Goal: Information Seeking & Learning: Stay updated

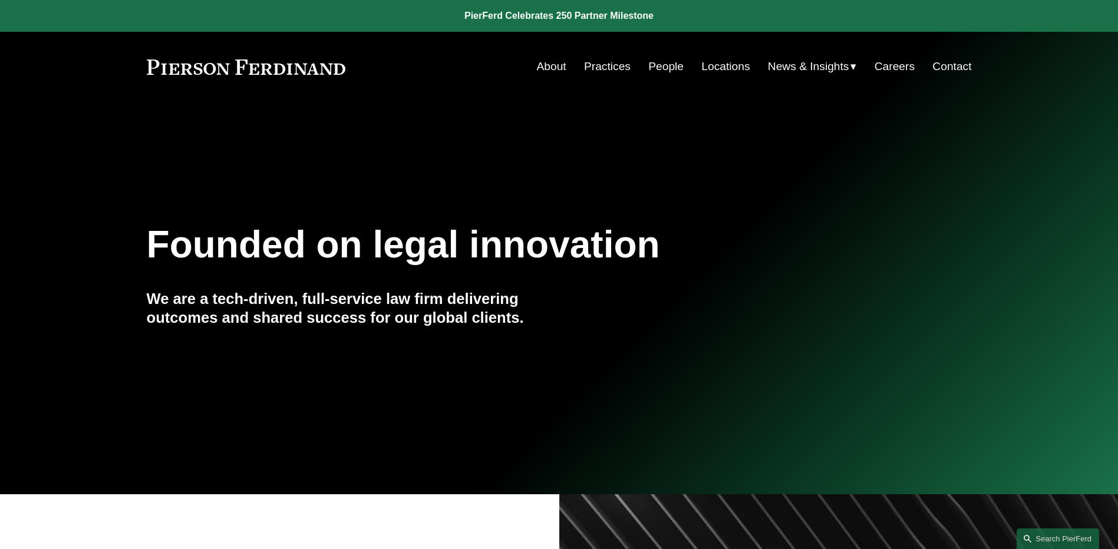
click at [662, 70] on link "People" at bounding box center [665, 66] width 35 height 22
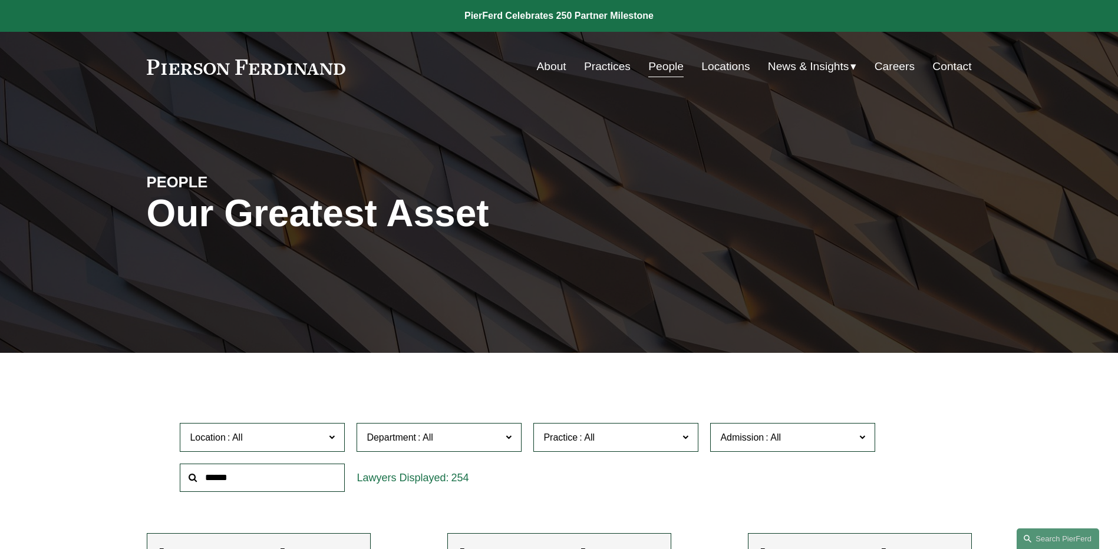
click at [953, 62] on link "Contact" at bounding box center [951, 66] width 39 height 22
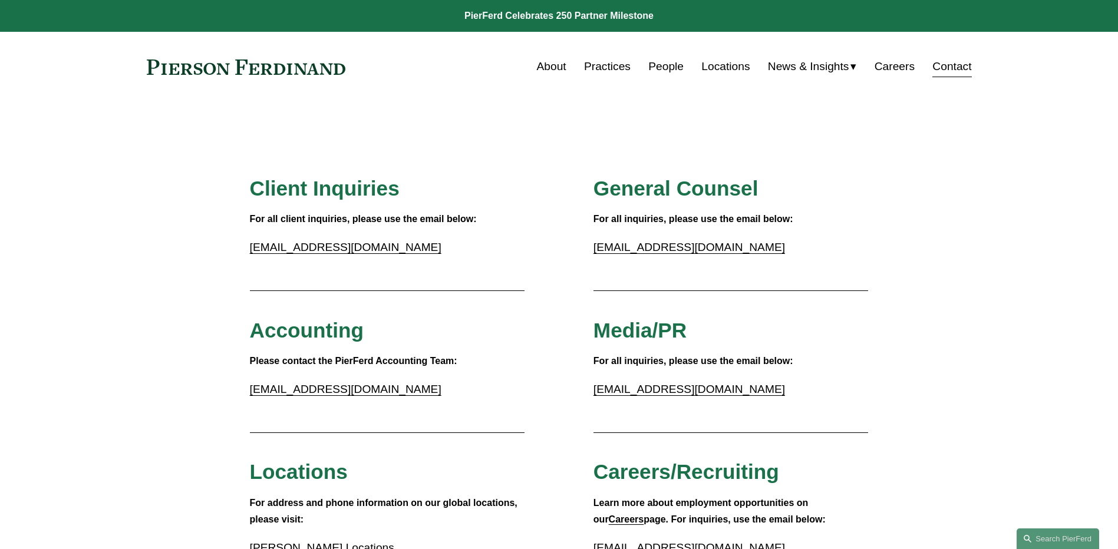
click at [656, 66] on link "People" at bounding box center [665, 66] width 35 height 22
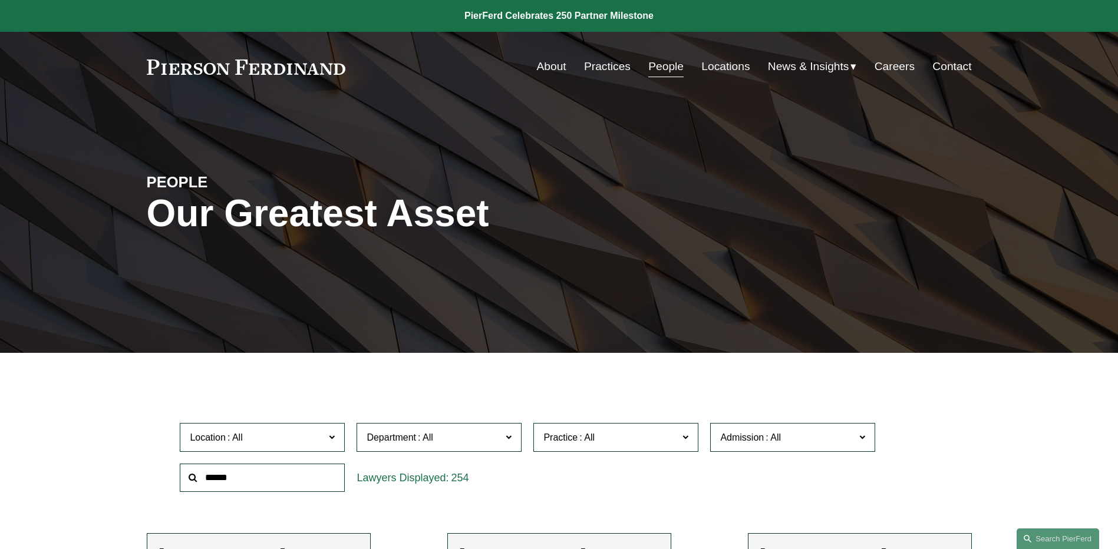
click at [616, 487] on div "Location All Atlanta Austin Boston Charlotte Chicago Cincinnati Cleveland Colum…" at bounding box center [558, 457] width 769 height 81
click at [0, 0] on span "News" at bounding box center [0, 0] width 0 height 0
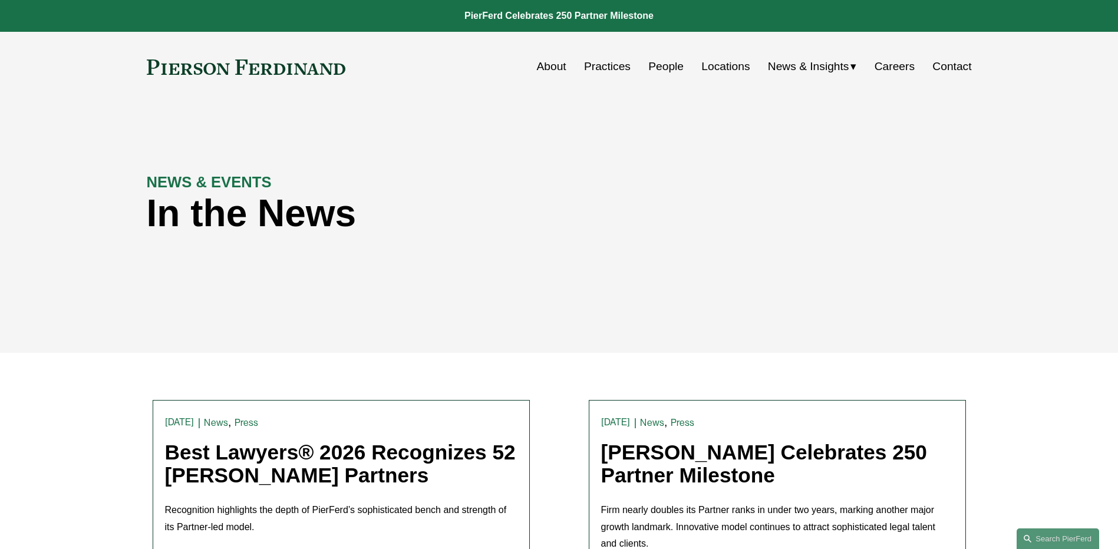
click at [161, 241] on div "In the News" at bounding box center [456, 218] width 619 height 53
click at [667, 66] on link "People" at bounding box center [665, 66] width 35 height 22
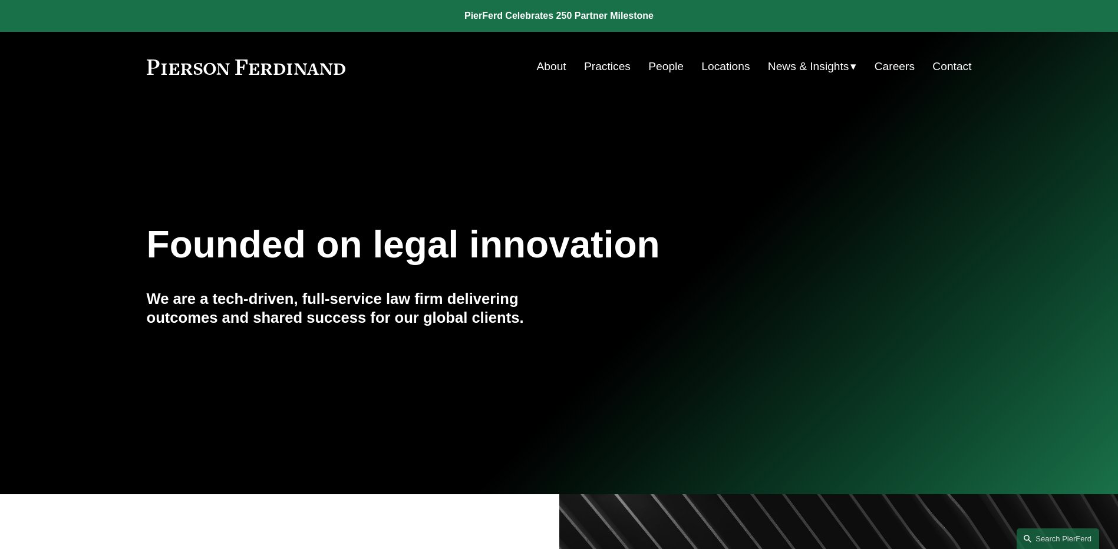
click at [0, 0] on span "News" at bounding box center [0, 0] width 0 height 0
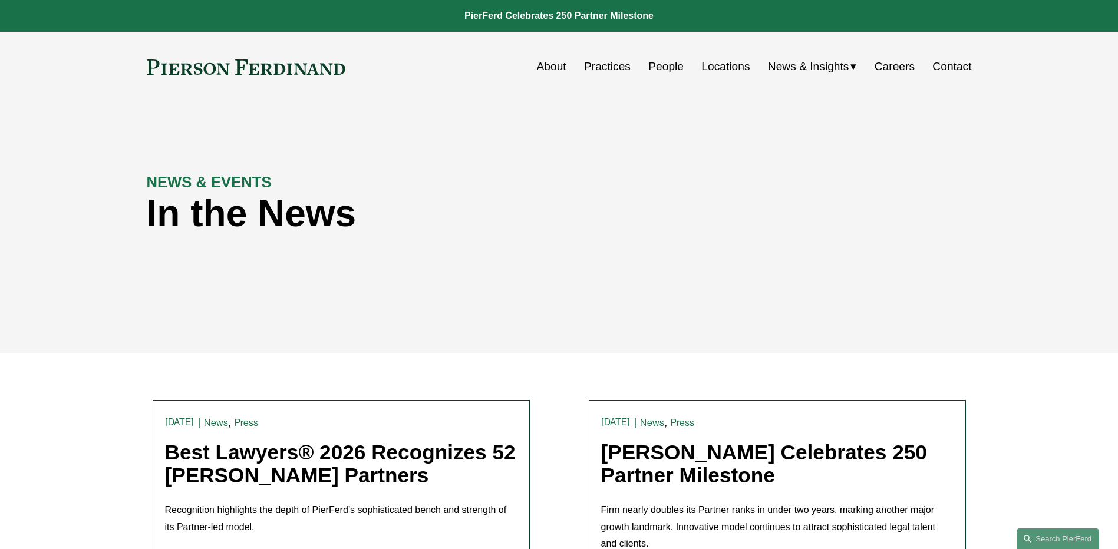
click at [270, 448] on link "Best Lawyers® 2026 Recognizes 52 [PERSON_NAME] Partners" at bounding box center [340, 464] width 351 height 46
